Goal: Transaction & Acquisition: Purchase product/service

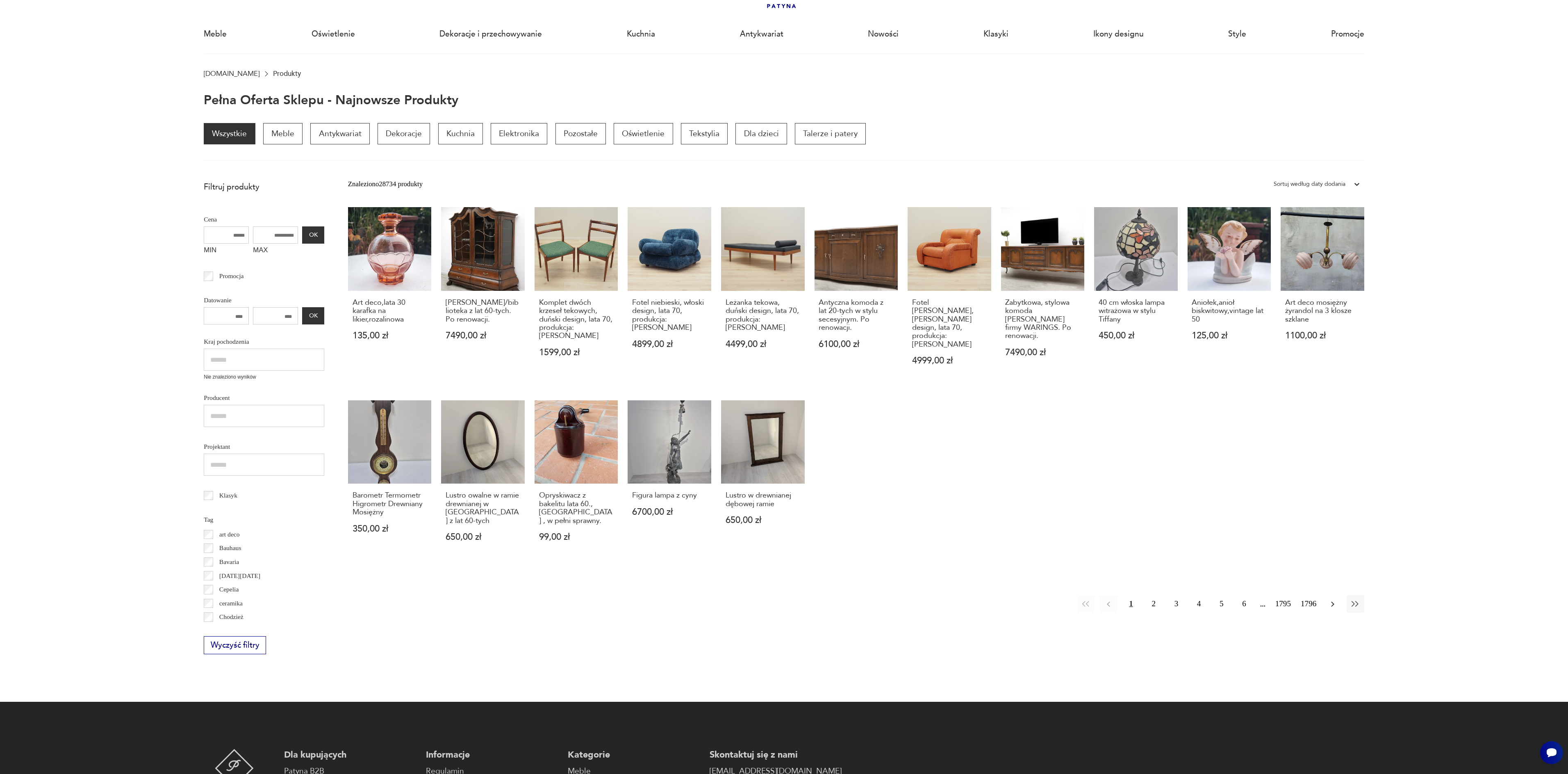
click at [1332, 599] on icon "button" at bounding box center [1332, 604] width 10 height 10
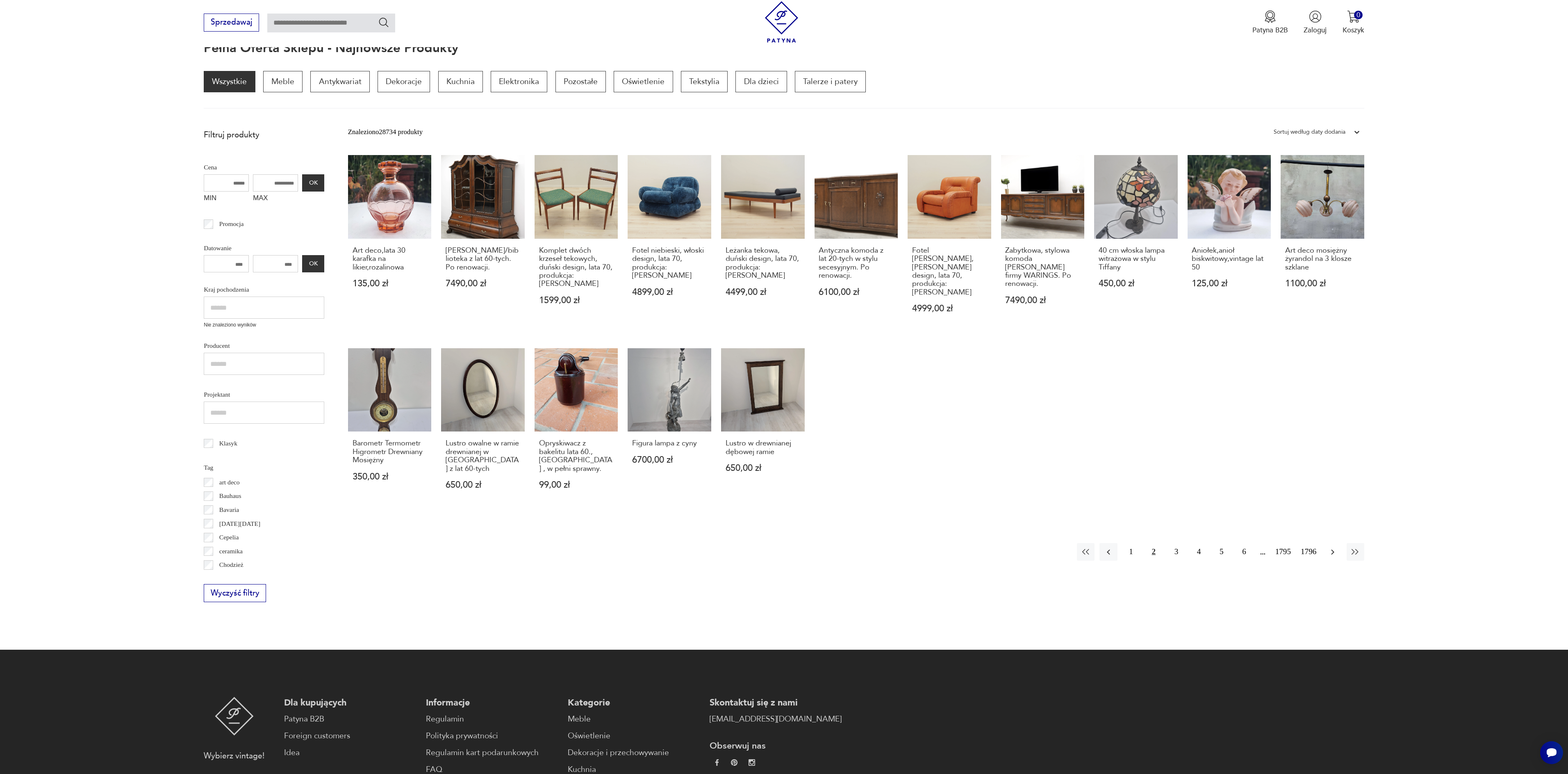
scroll to position [110, 0]
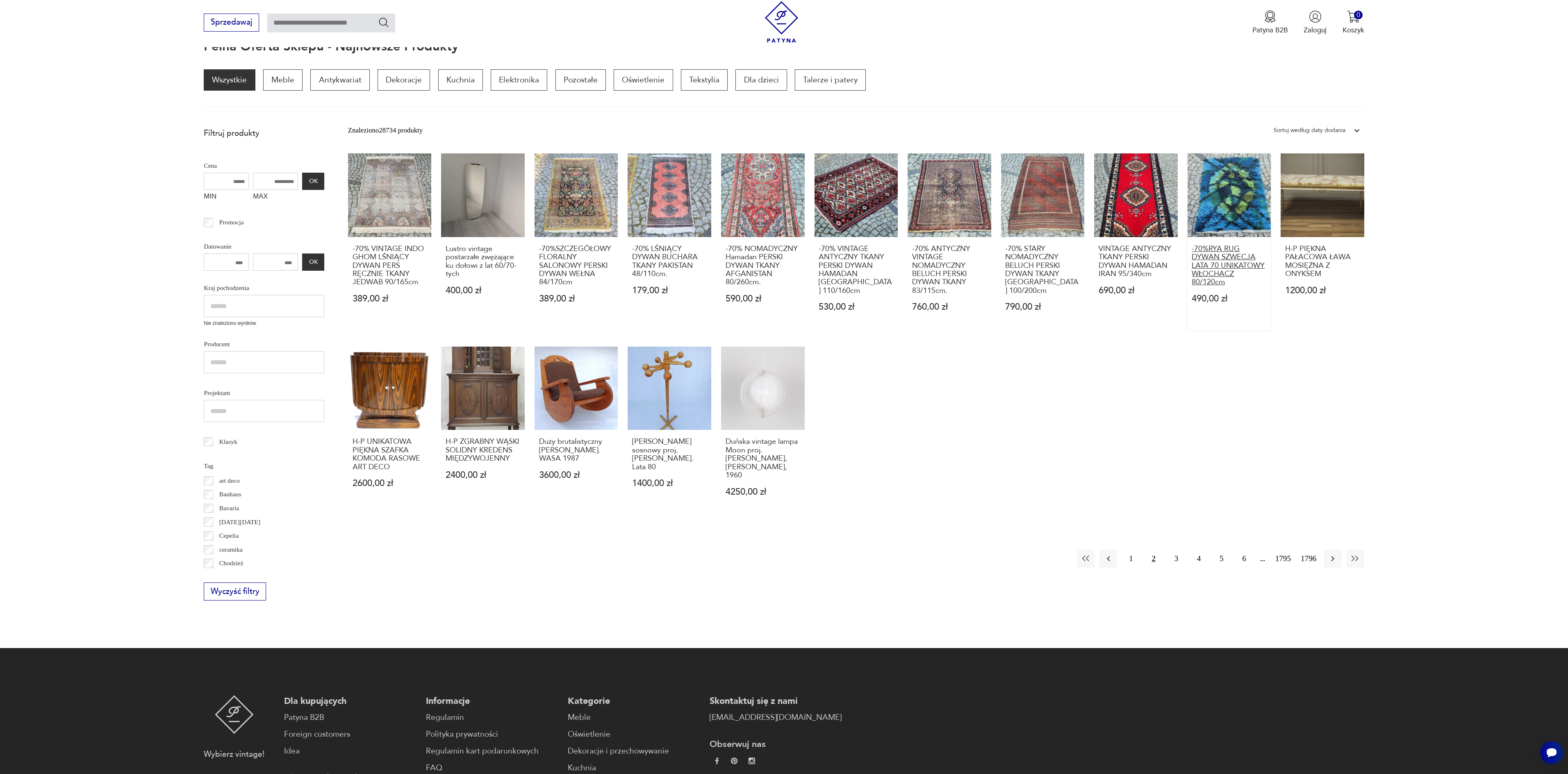
click at [1239, 272] on h3 "-70%RYA RUG DYWAN SZWECJA LATA 70 UNIKATOWY WŁOCHACZ 80/120cm" at bounding box center [1229, 266] width 75 height 42
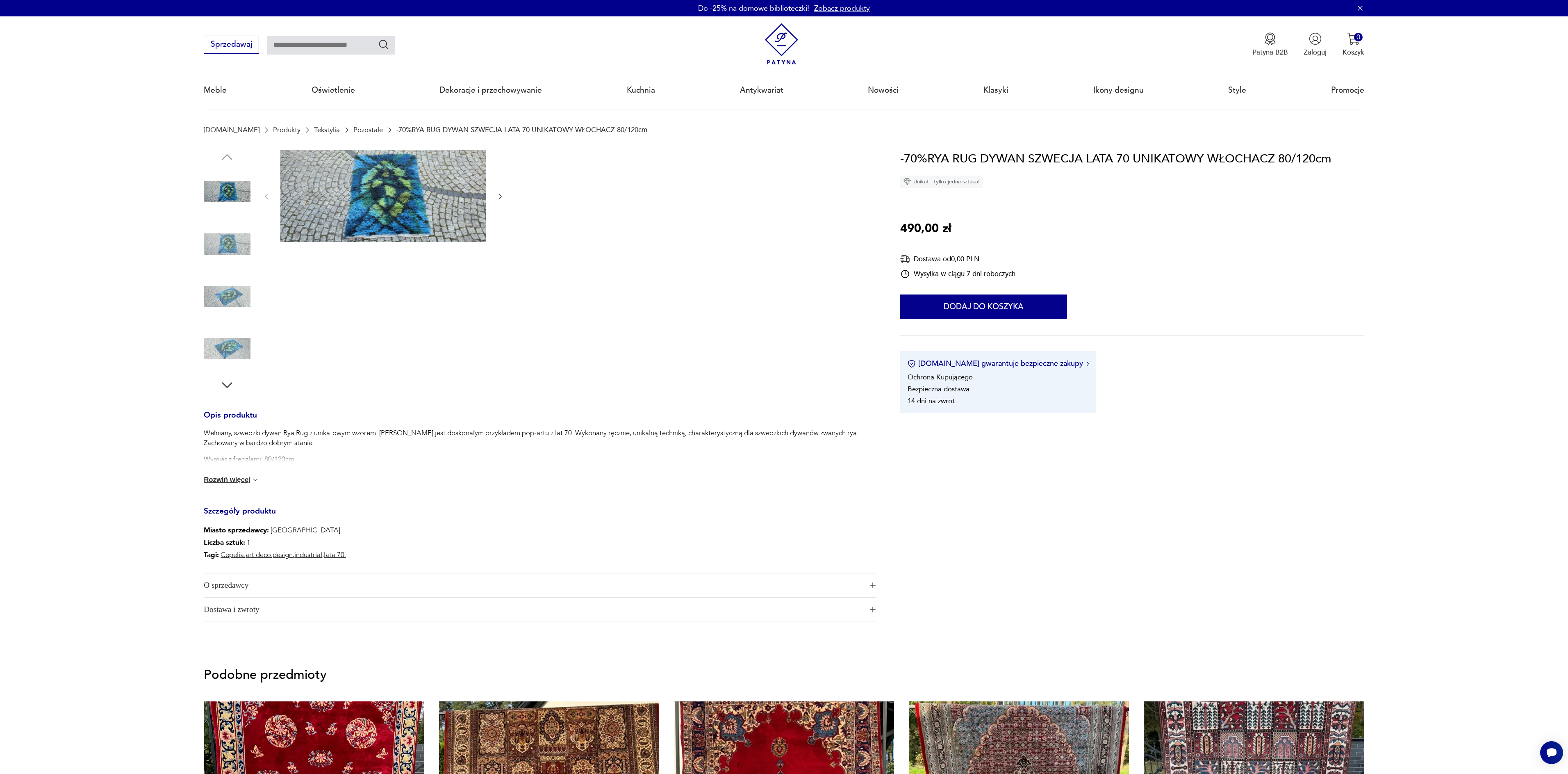
click at [216, 586] on span "O sprzedawcy" at bounding box center [533, 585] width 659 height 24
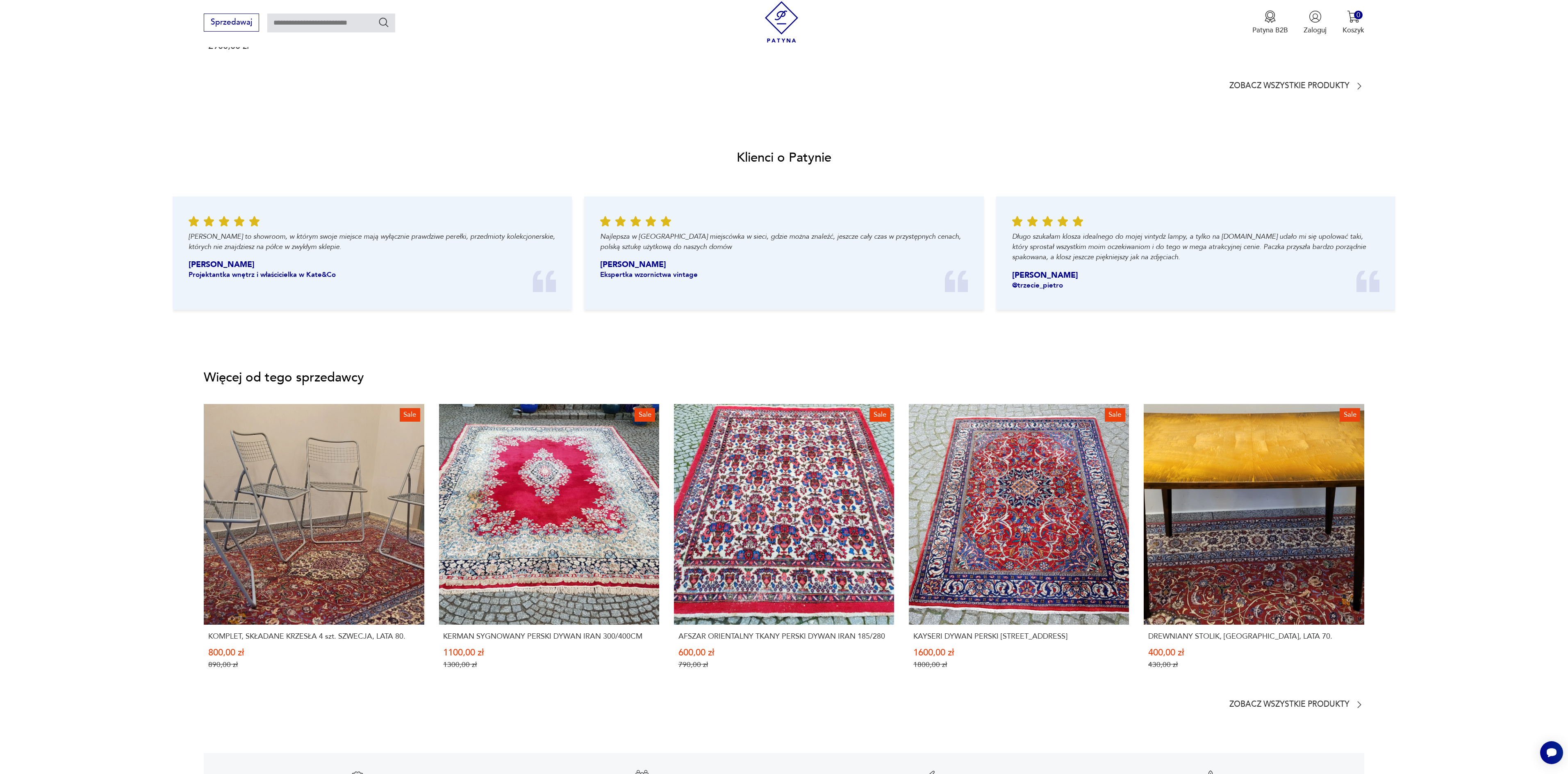
scroll to position [998, 0]
